Goal: Information Seeking & Learning: Learn about a topic

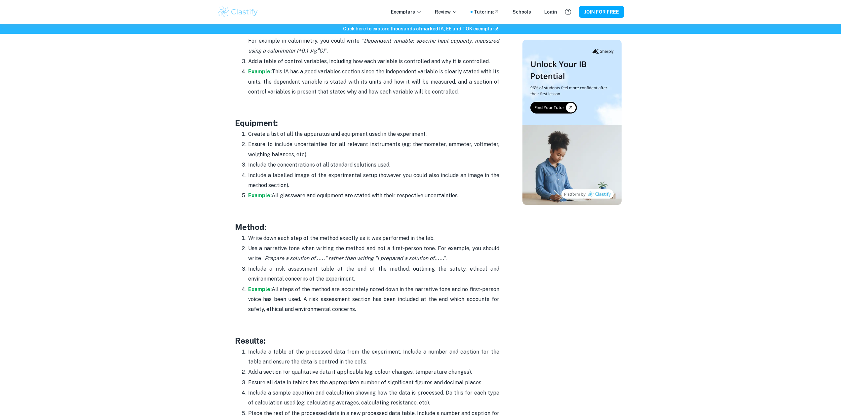
scroll to position [1223, 0]
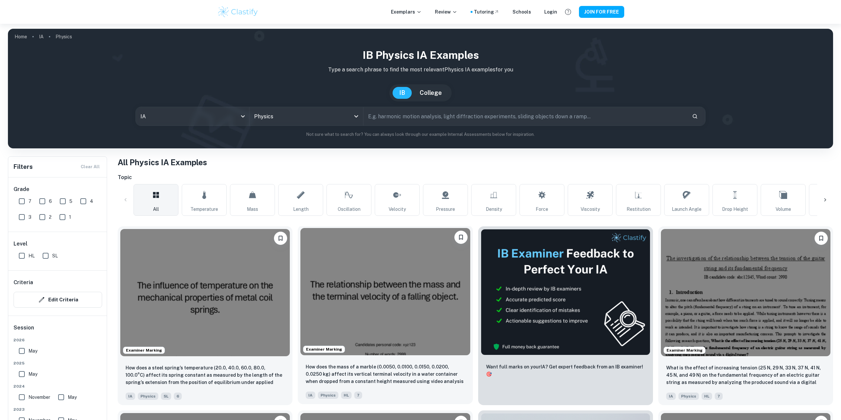
scroll to position [33, 0]
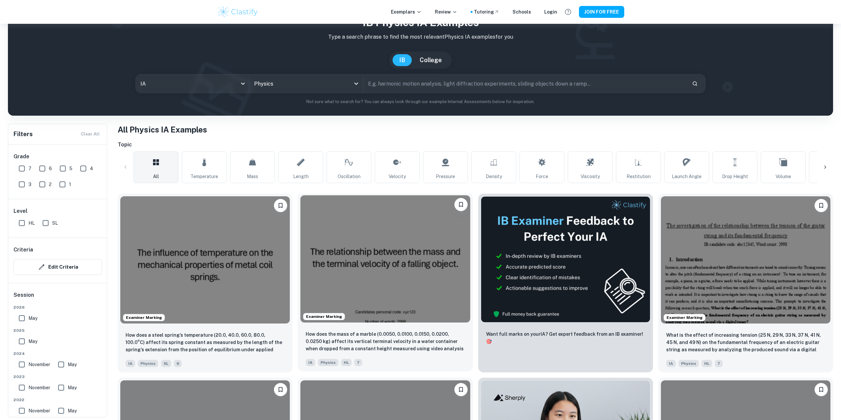
click at [343, 259] on img at bounding box center [385, 258] width 170 height 127
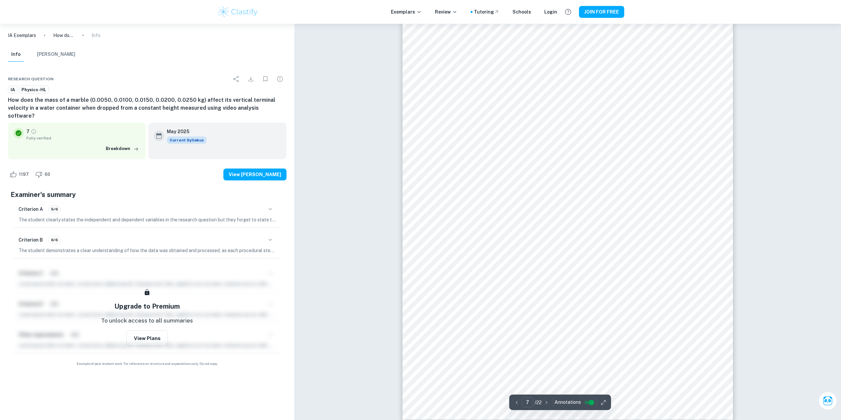
scroll to position [3040, 0]
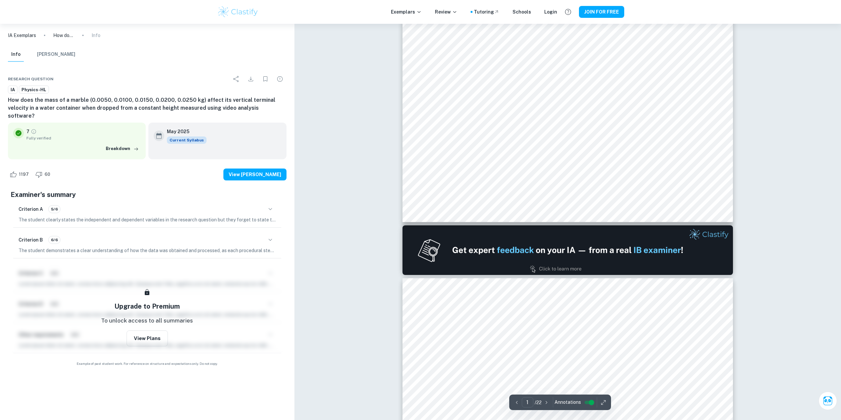
scroll to position [0, 0]
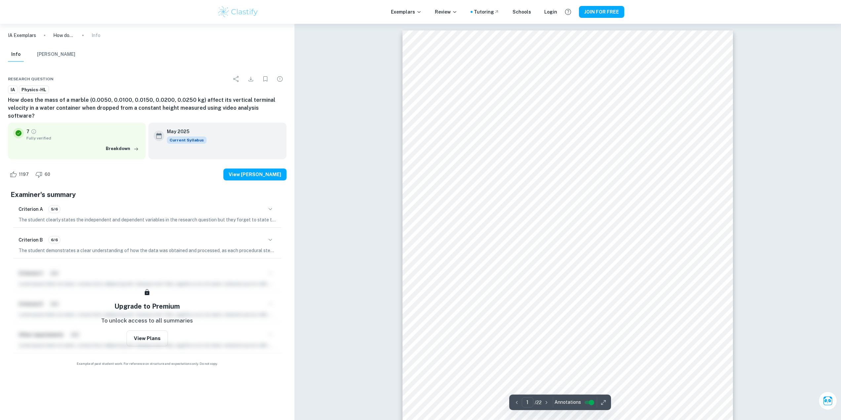
type input "2"
